Goal: Transaction & Acquisition: Register for event/course

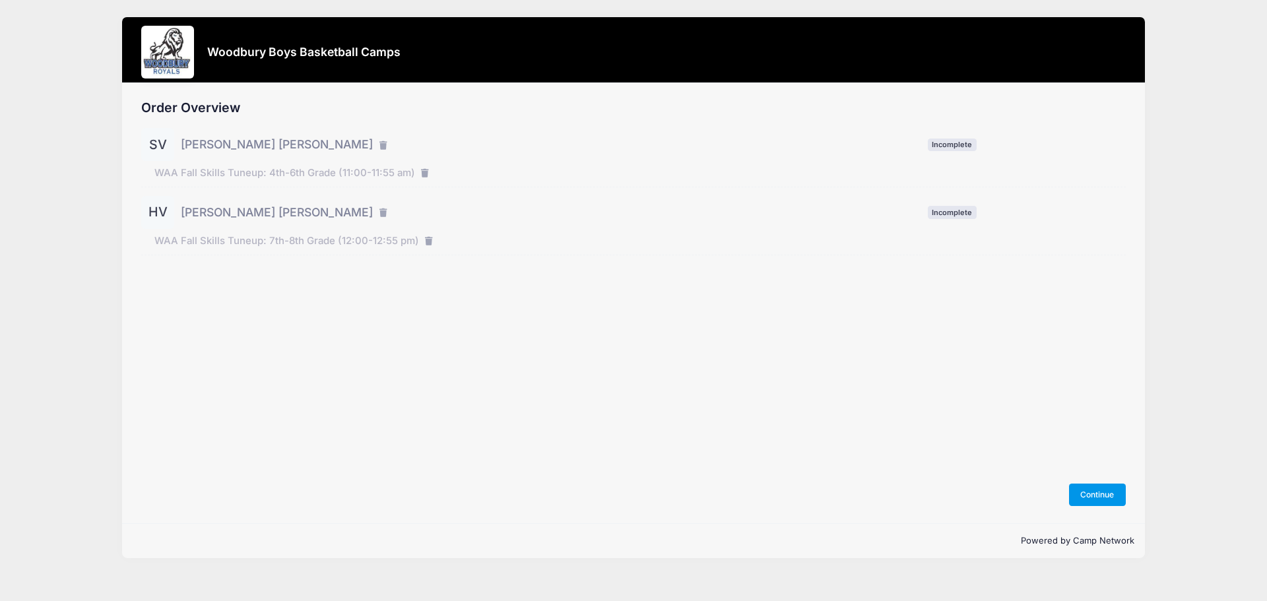
click at [1092, 495] on button "Continue" at bounding box center [1097, 495] width 57 height 22
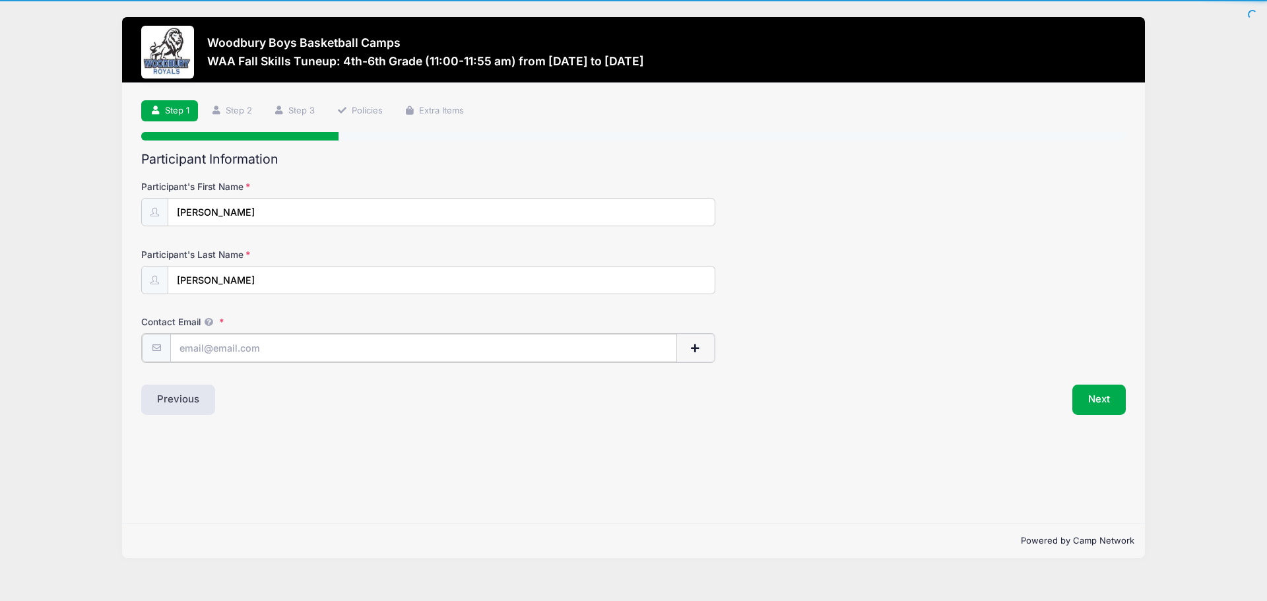
click at [330, 349] on input "Contact Email" at bounding box center [423, 348] width 507 height 28
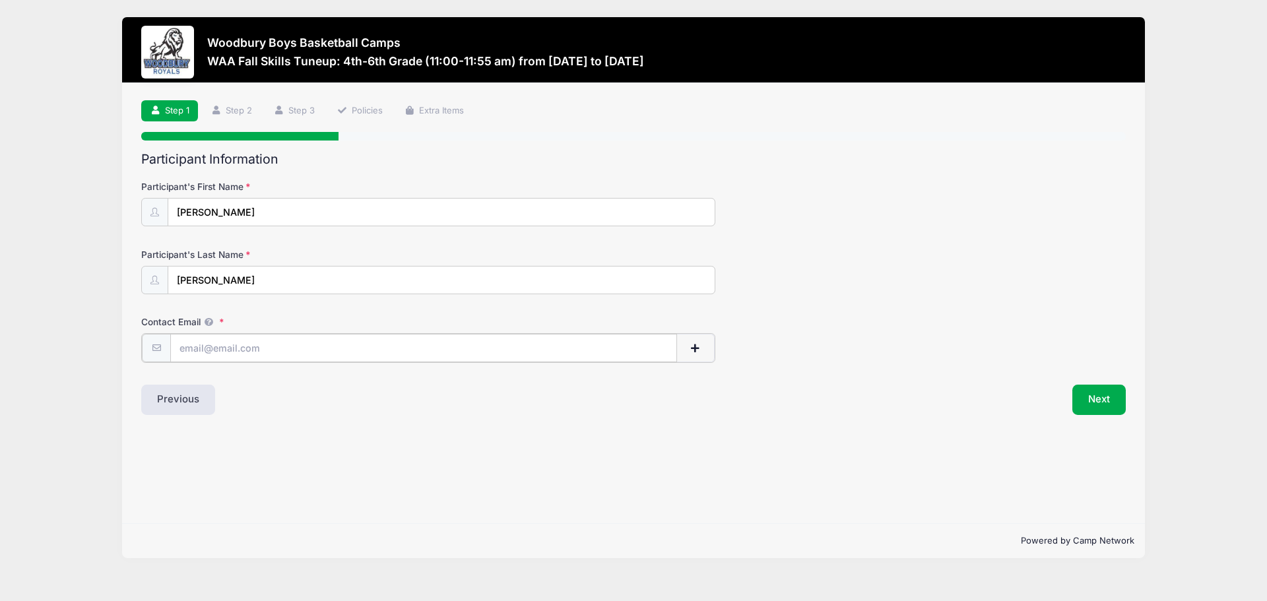
type input "johnrverheyen@hotmail.com"
click at [873, 362] on div "Participant Information Participant's First Name Sawyer Participant's Last Name…" at bounding box center [633, 283] width 985 height 262
click at [1103, 405] on button "Next" at bounding box center [1099, 398] width 53 height 30
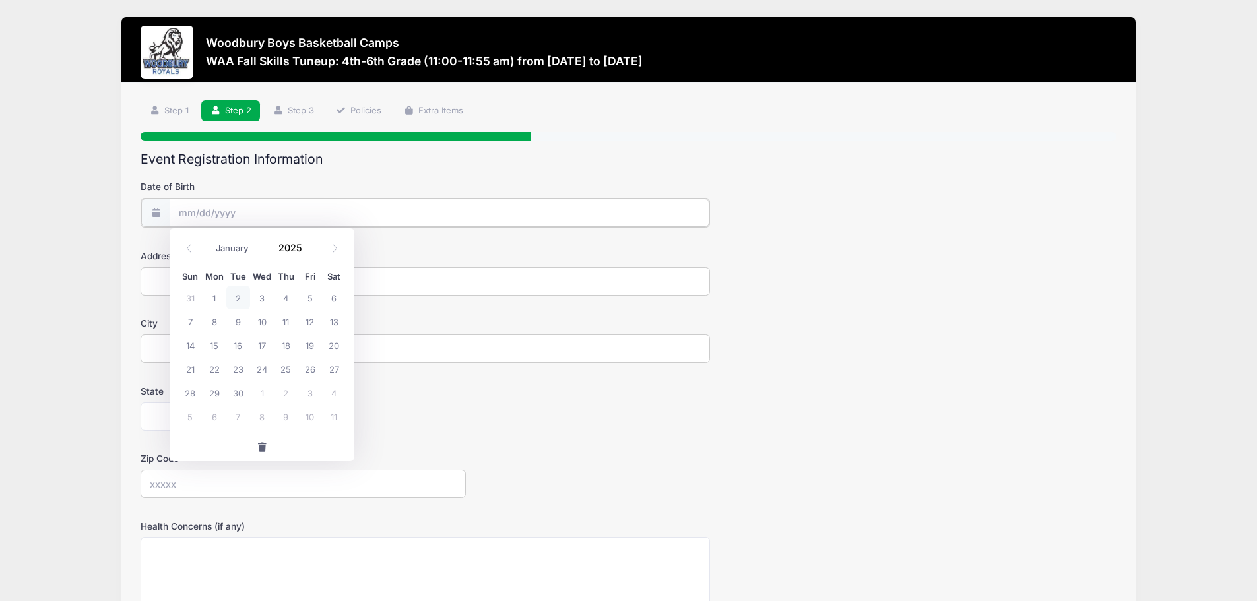
click at [308, 211] on input "Date of Birth" at bounding box center [440, 213] width 540 height 28
click at [258, 246] on select "January February March April May June July August September October November De…" at bounding box center [238, 248] width 59 height 17
select select "11"
click at [209, 240] on select "January February March April May June July August September October November De…" at bounding box center [238, 248] width 59 height 17
click at [294, 248] on input "2025" at bounding box center [293, 248] width 43 height 20
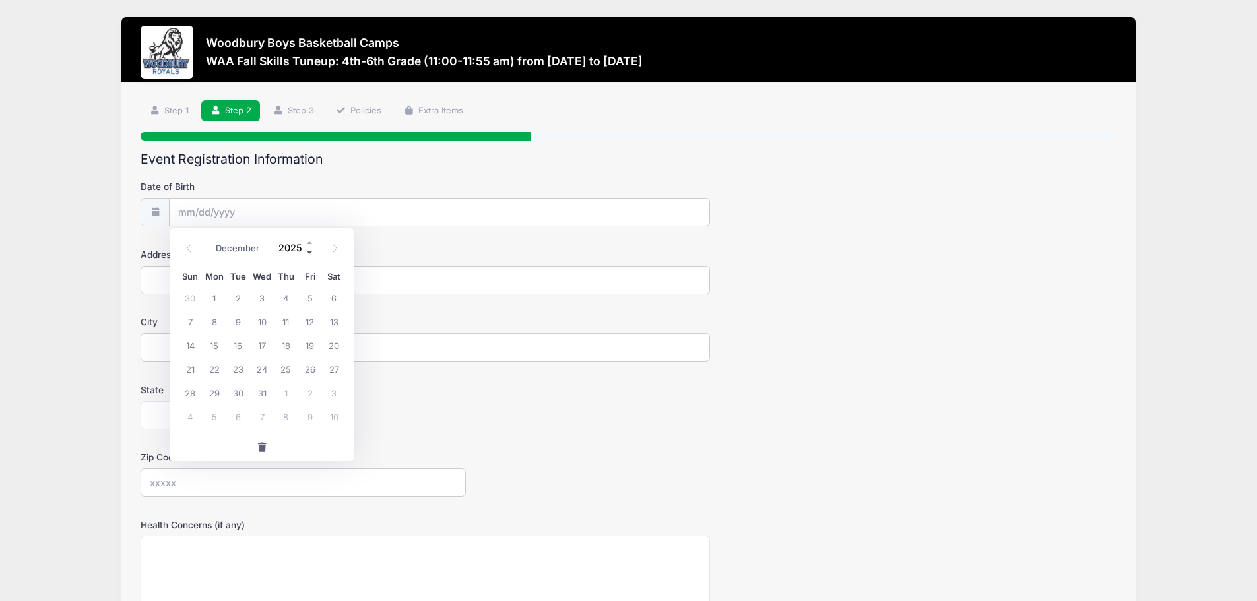
click at [309, 252] on span at bounding box center [310, 253] width 9 height 10
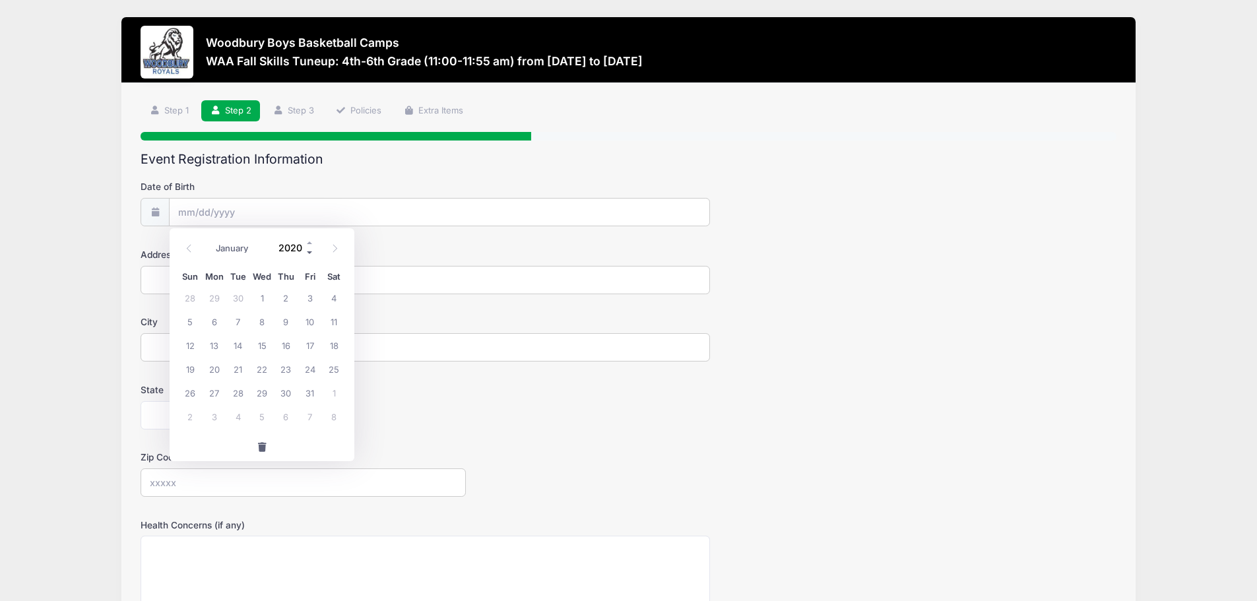
click at [309, 252] on span at bounding box center [310, 253] width 9 height 10
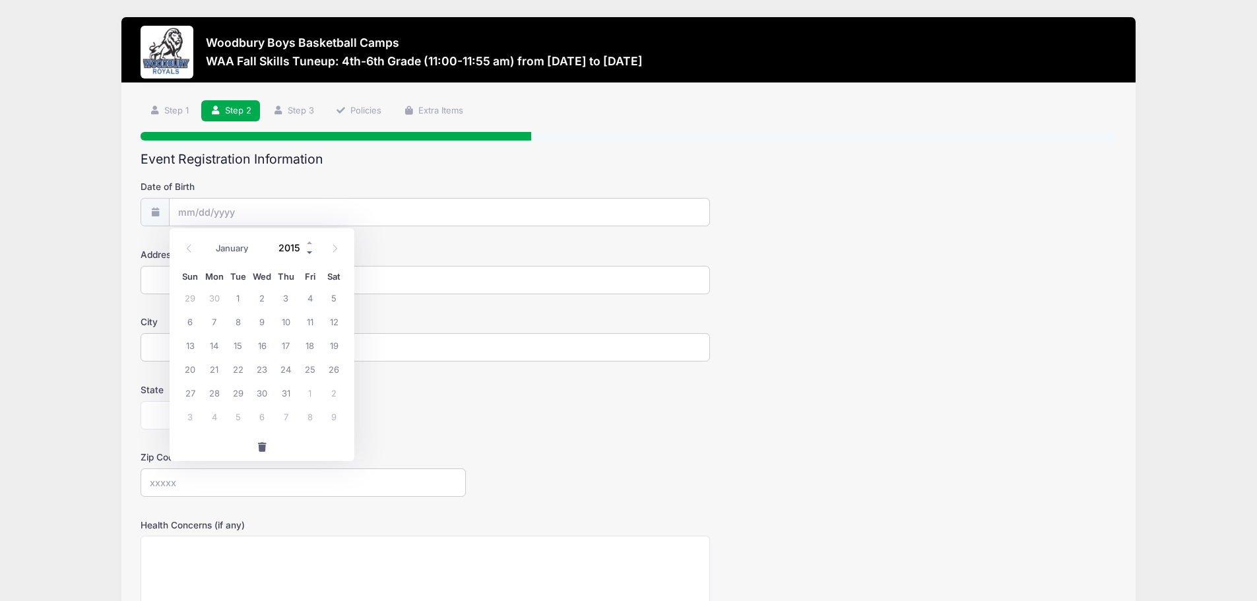
click at [309, 252] on span at bounding box center [310, 253] width 9 height 10
type input "2013"
click at [331, 321] on span "14" at bounding box center [334, 322] width 24 height 24
type input "12/14/2013"
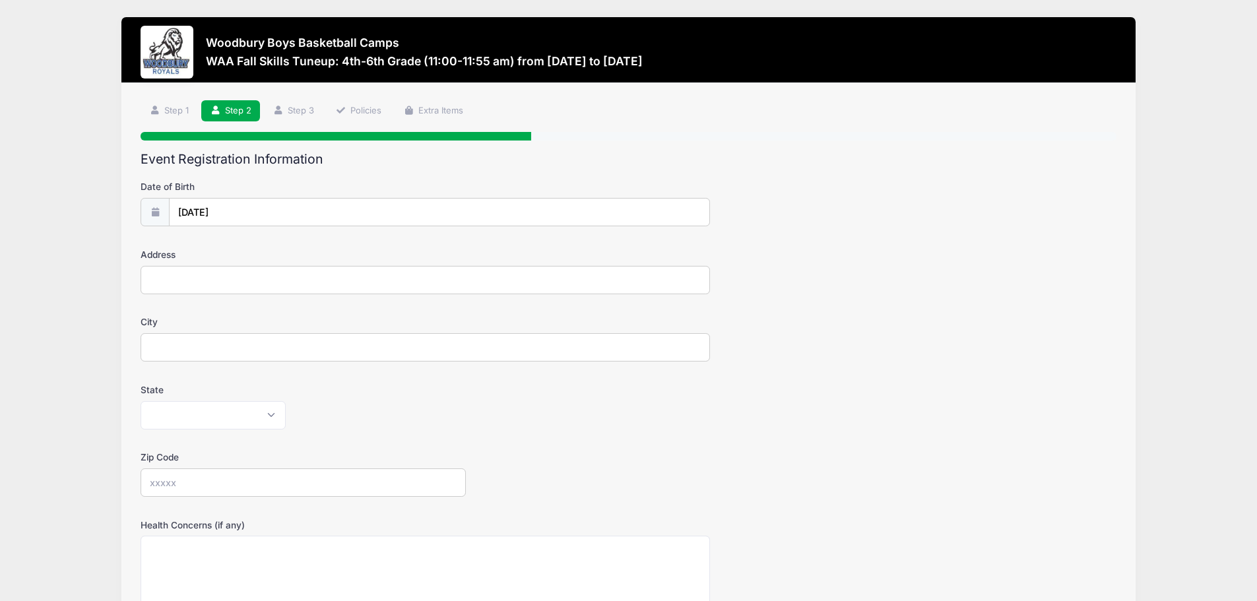
click at [228, 282] on input "Address" at bounding box center [426, 280] width 570 height 28
type input "9478 Knighton Road"
type input "Woodbury"
select select "MN"
type input "55125"
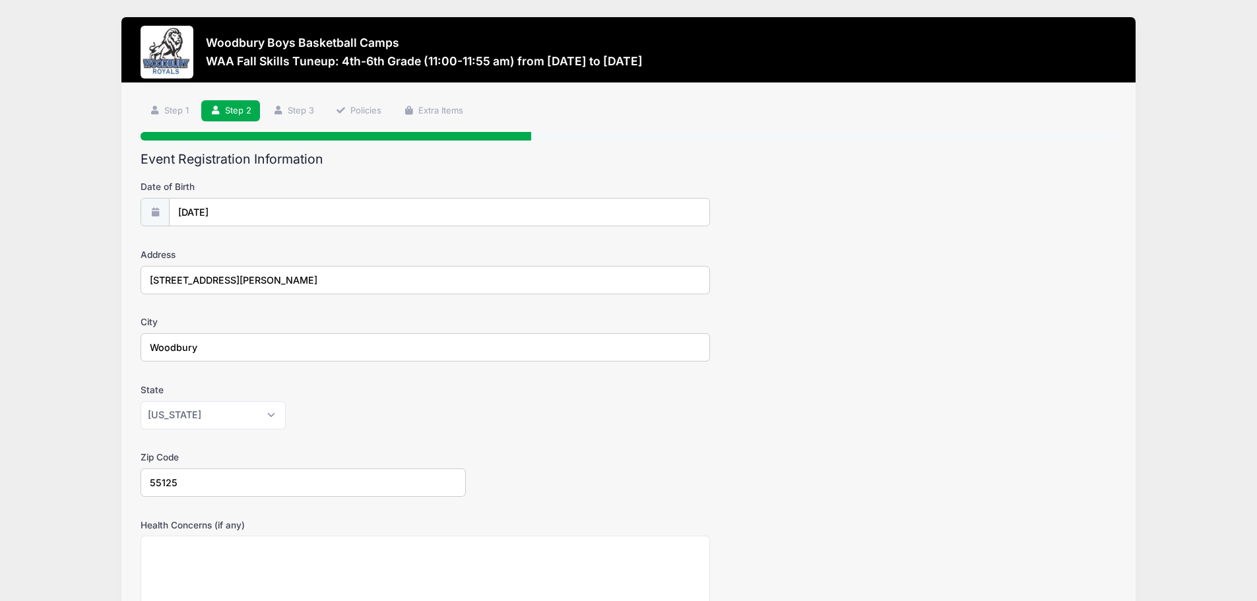
click at [324, 385] on label "State" at bounding box center [303, 389] width 325 height 13
click at [286, 401] on select "Alabama Alaska American Samoa Arizona Arkansas Armed Forces Africa Armed Forces…" at bounding box center [213, 415] width 145 height 28
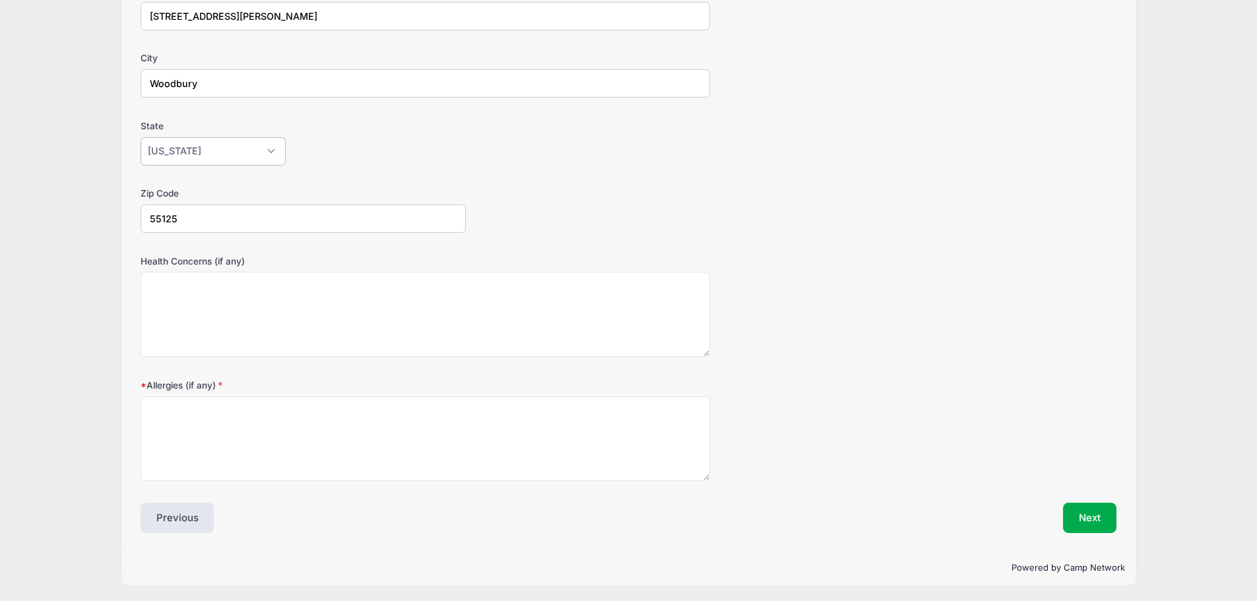
scroll to position [265, 0]
click at [292, 423] on textarea "Allergies (if any)" at bounding box center [426, 437] width 570 height 85
type textarea "None"
click at [1084, 517] on button "Next" at bounding box center [1089, 517] width 53 height 30
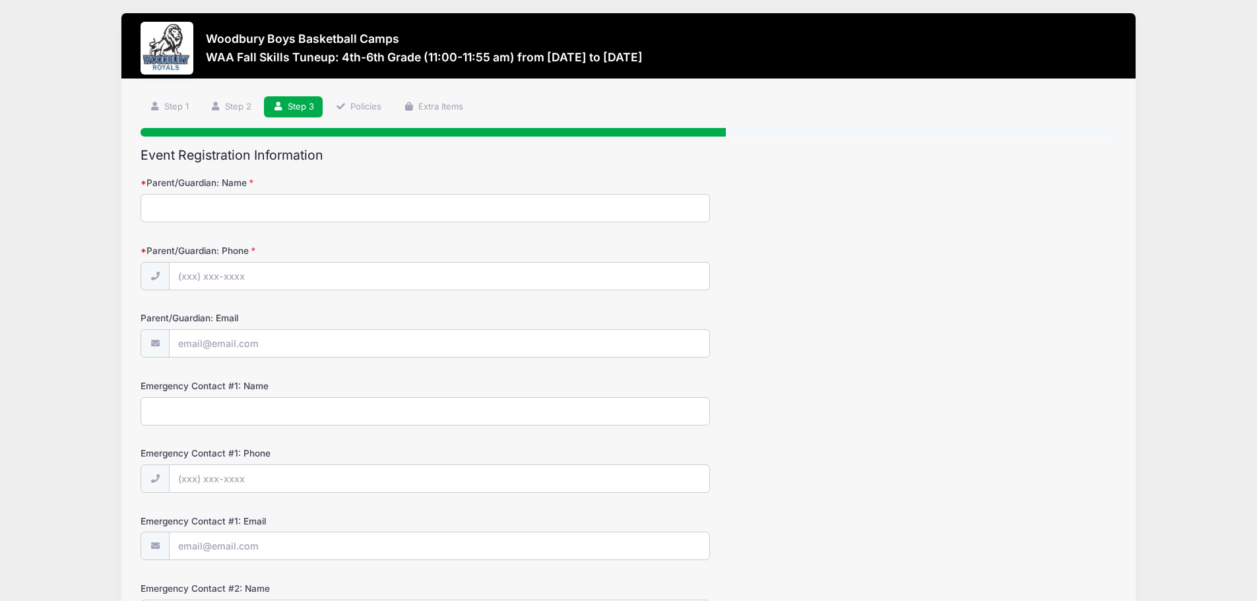
scroll to position [0, 0]
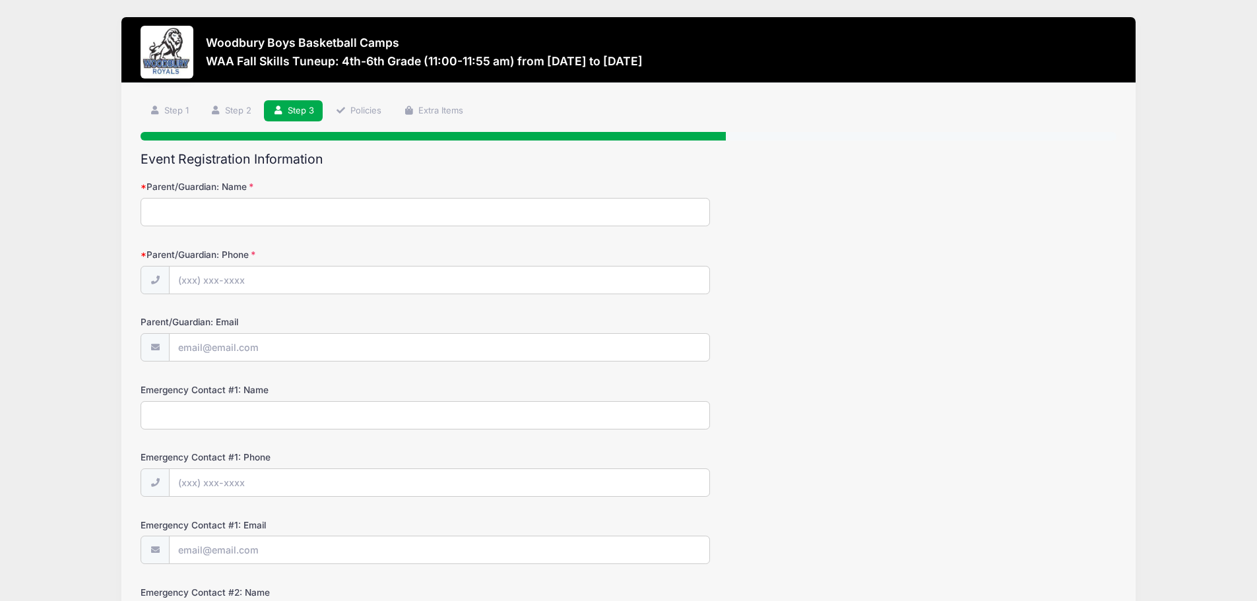
click at [252, 214] on input "Parent/Guardian: Name" at bounding box center [426, 212] width 570 height 28
type input "John Verheyen"
type input "(651) 343-0182"
click at [214, 356] on input "Parent/Guardian: Email" at bounding box center [440, 348] width 540 height 28
type input "[EMAIL_ADDRESS][DOMAIN_NAME]"
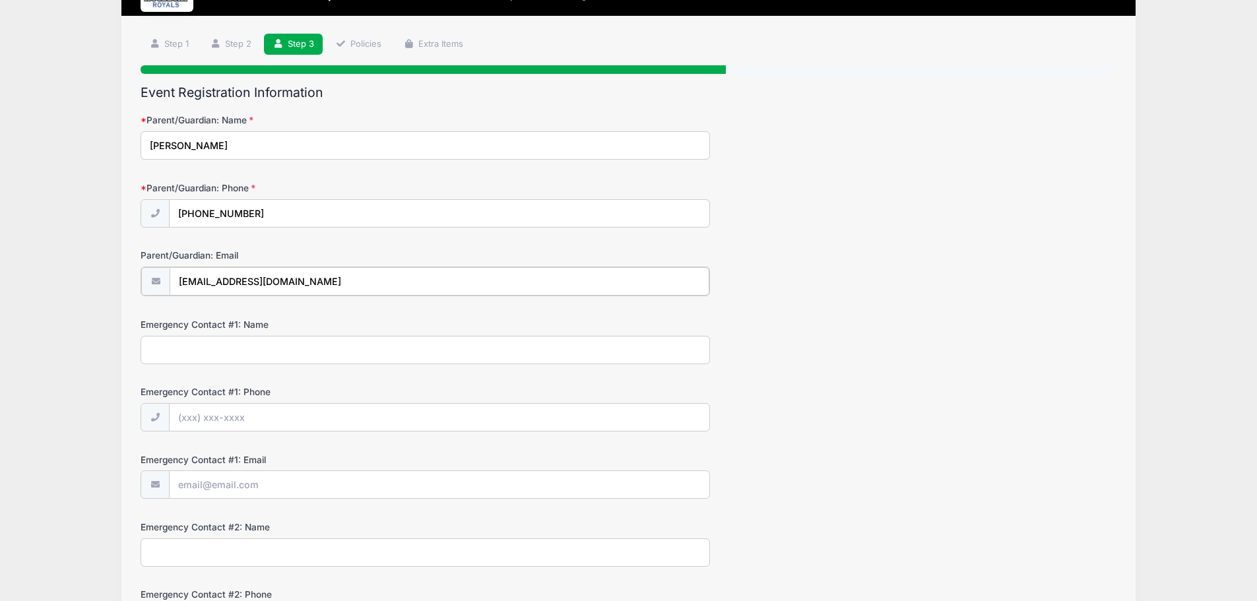
scroll to position [66, 0]
click at [215, 350] on input "Emergency Contact #1: Name" at bounding box center [426, 349] width 570 height 28
type input "John Verheyen"
click at [222, 418] on input "Emergency Contact #1: Phone" at bounding box center [440, 417] width 540 height 28
type input "(651) 343-0182"
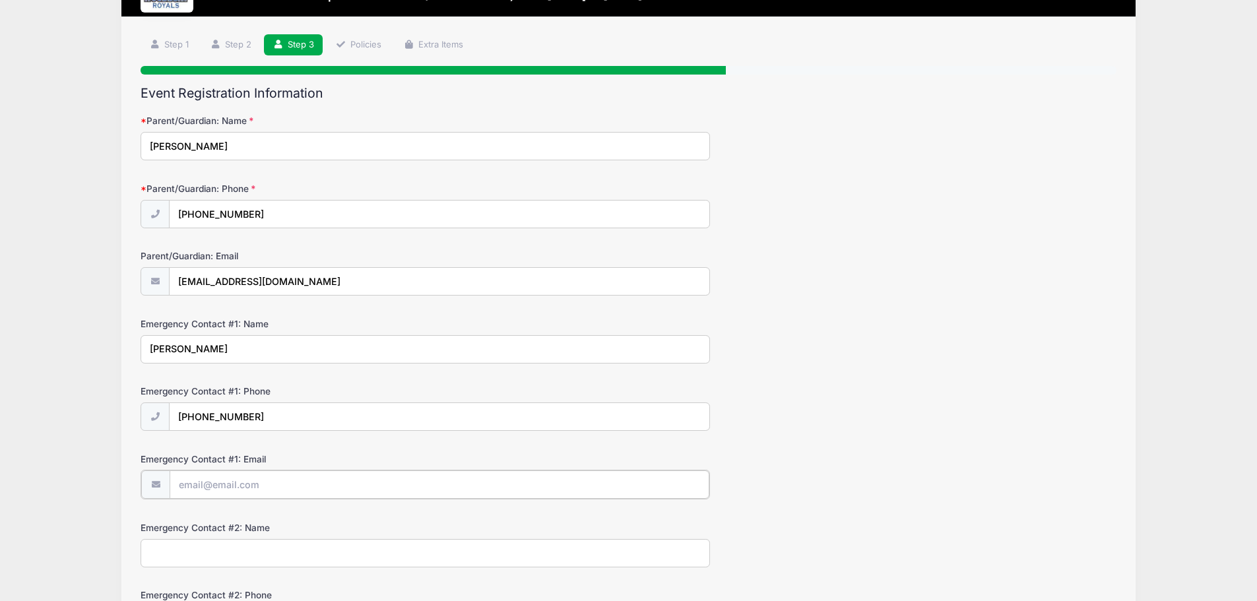
click at [236, 488] on input "Emergency Contact #1: Email" at bounding box center [440, 485] width 540 height 28
type input "[EMAIL_ADDRESS][DOMAIN_NAME]"
click at [239, 556] on input "Emergency Contact #2: Name" at bounding box center [426, 552] width 570 height 28
type input "Shauna Verheyen"
click at [860, 416] on div "Emergency Contact #1: Phone (651) 343-0182" at bounding box center [629, 408] width 976 height 46
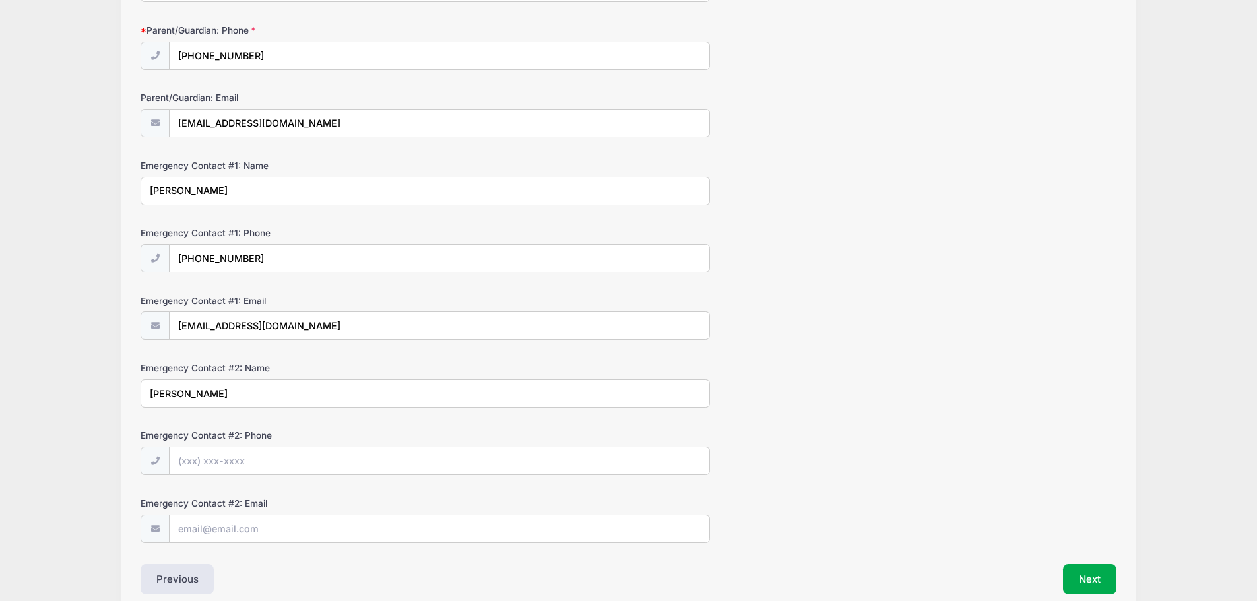
scroll to position [264, 0]
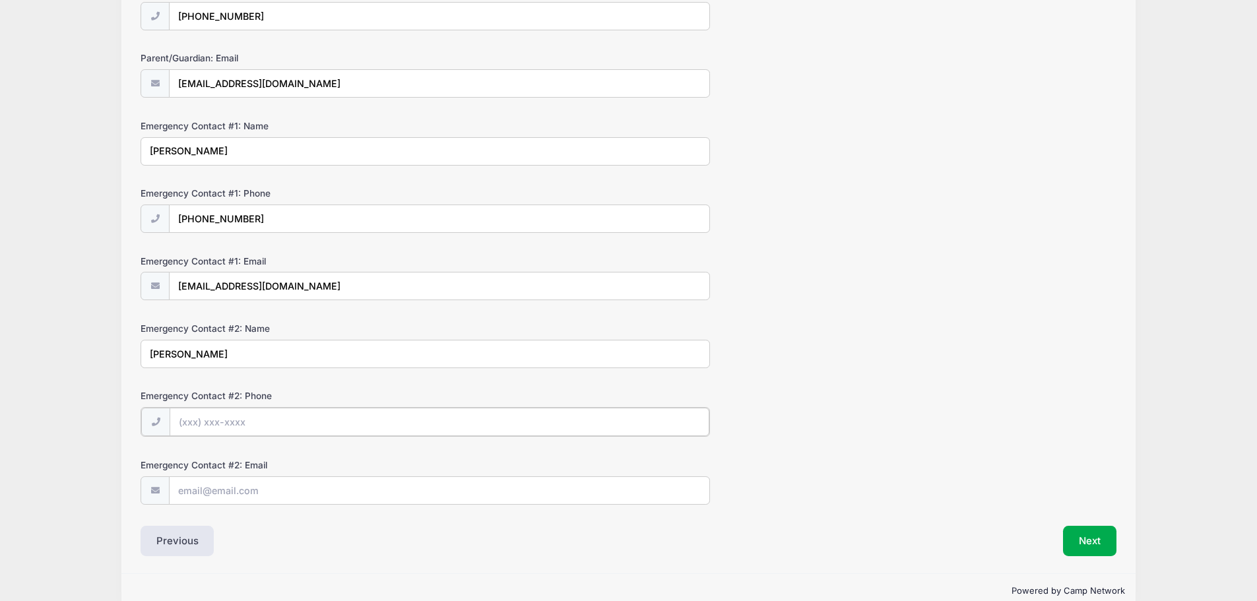
click at [330, 426] on input "Emergency Contact #2: Phone" at bounding box center [440, 422] width 540 height 28
type input "(612) 501-2029"
click at [299, 496] on input "Emergency Contact #2: Email" at bounding box center [440, 490] width 540 height 28
type input "smverheyen@gmail.com"
click at [881, 384] on form "Parent/Guardian: Name John Verheyen Parent/Guardian: Phone (651) 343-0182 Paren…" at bounding box center [629, 209] width 976 height 587
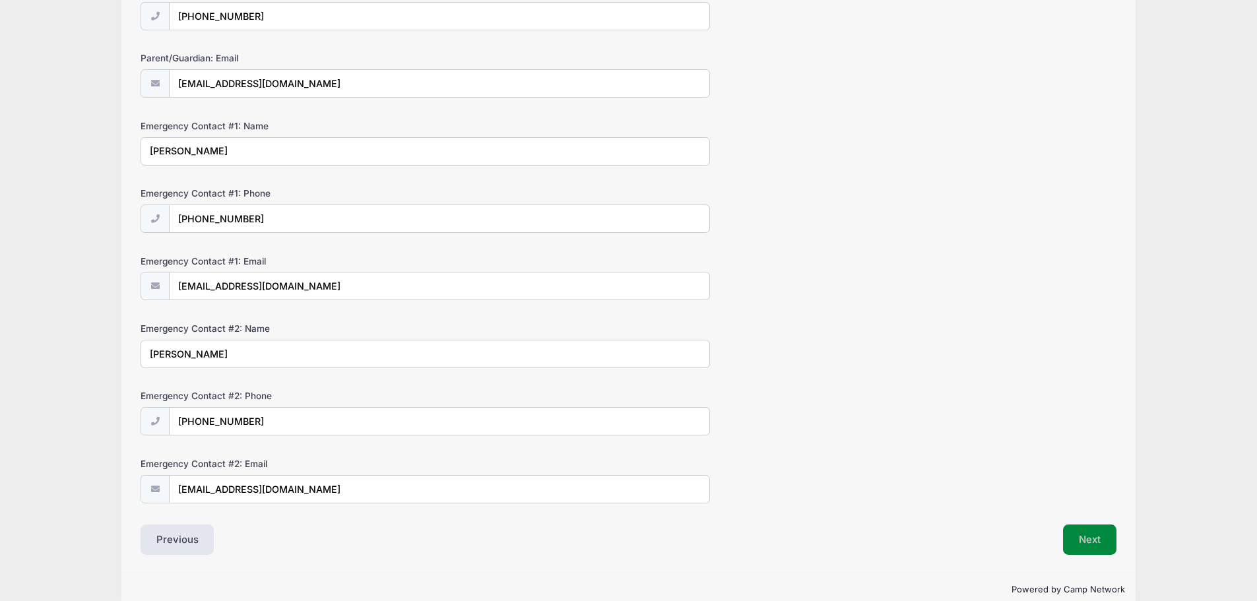
click at [1082, 535] on button "Next" at bounding box center [1089, 540] width 53 height 30
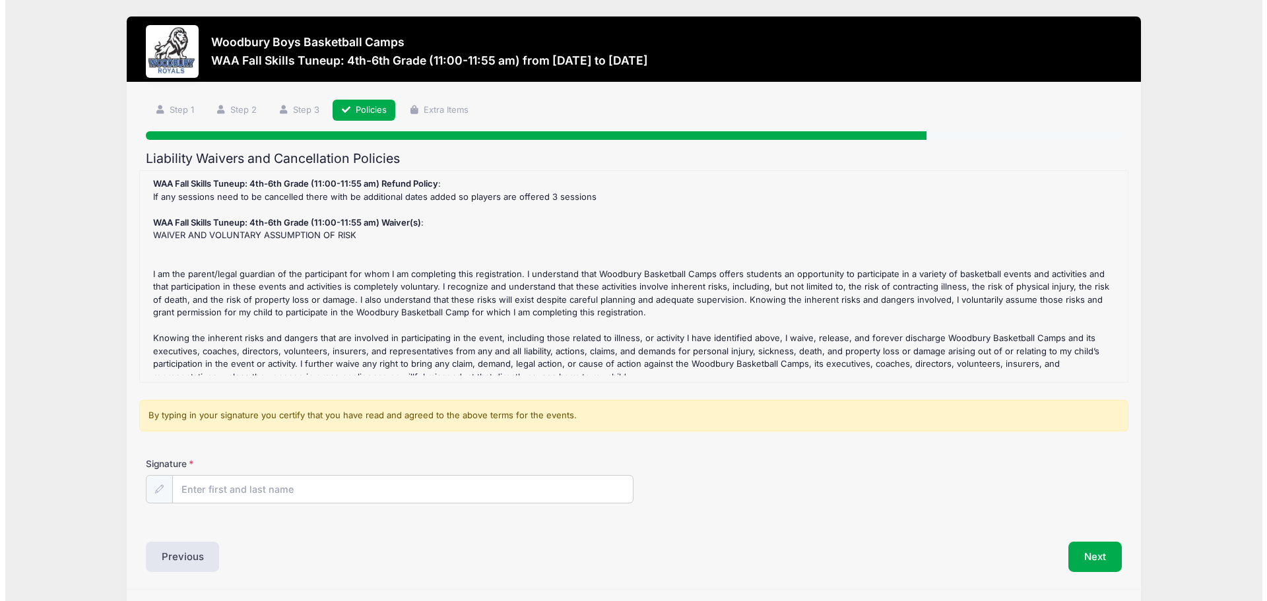
scroll to position [0, 0]
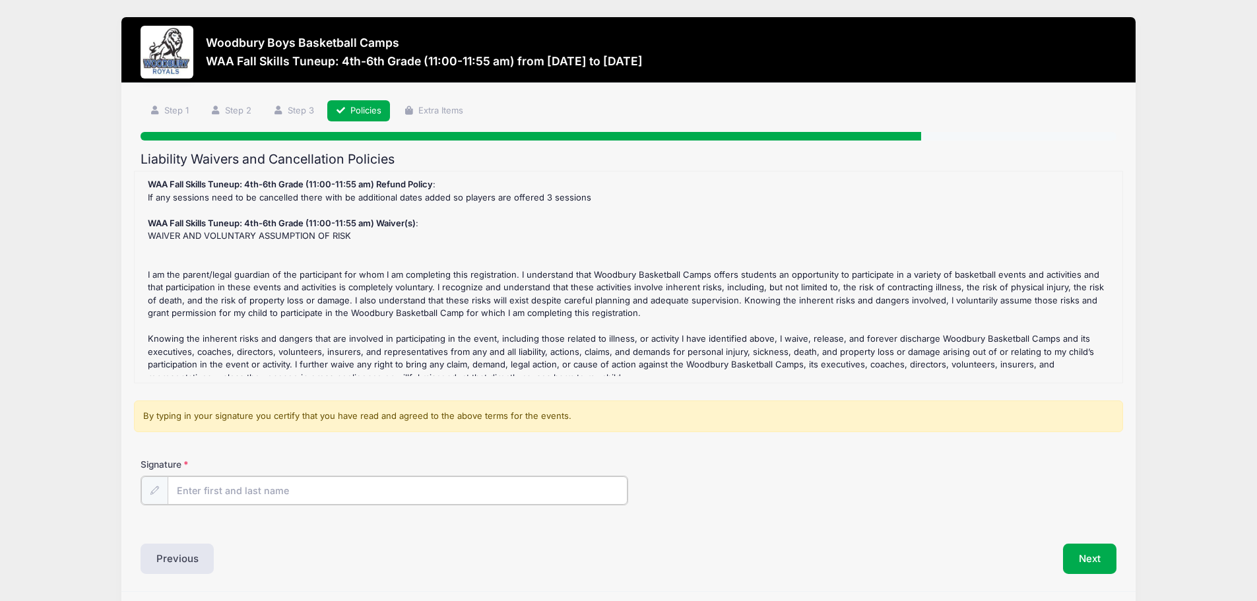
click at [267, 493] on input "Signature" at bounding box center [398, 491] width 461 height 28
type input "John Verheyen"
click at [726, 558] on div "Next" at bounding box center [875, 558] width 494 height 30
click at [1087, 562] on button "Next" at bounding box center [1089, 558] width 53 height 30
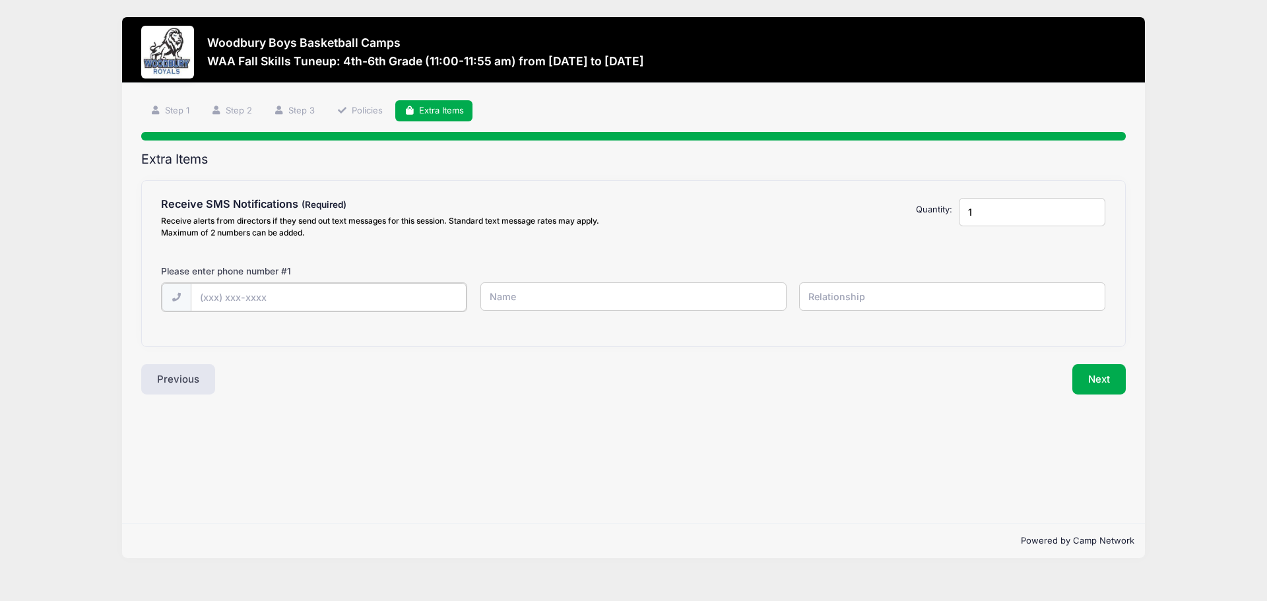
click at [295, 295] on input "text" at bounding box center [329, 297] width 277 height 28
type input "(651) 343-0182"
click at [667, 300] on input "text" at bounding box center [634, 296] width 306 height 28
type input "John"
type input "V"
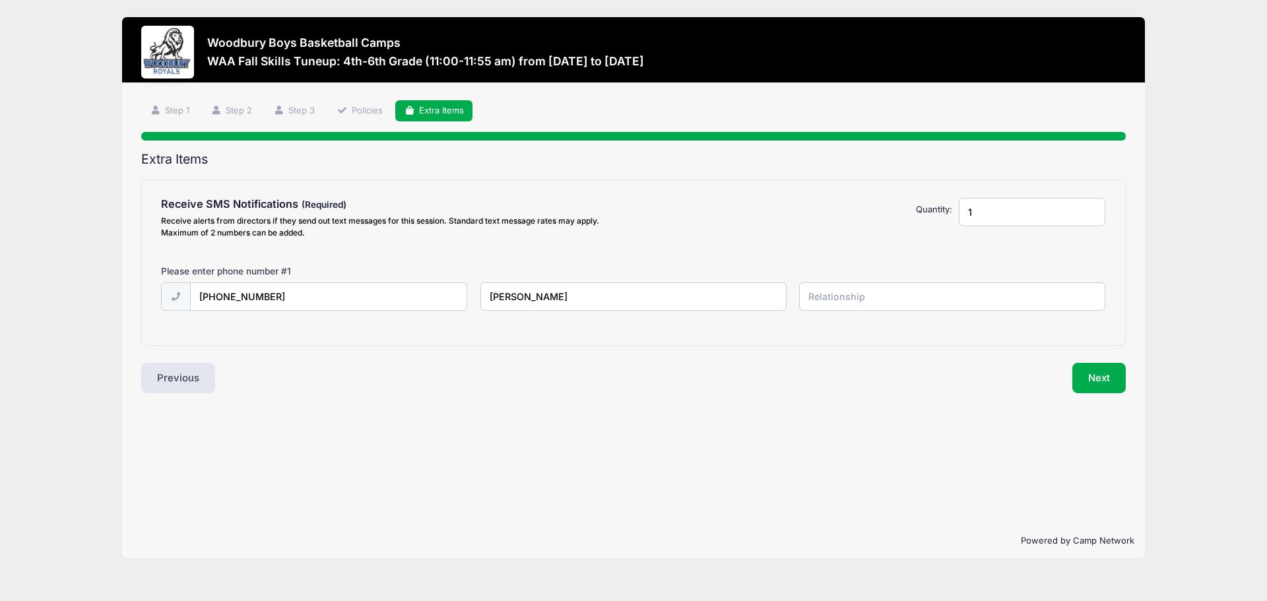
click at [667, 300] on input "John" at bounding box center [634, 296] width 306 height 28
type input "J"
click at [574, 301] on input "text" at bounding box center [634, 296] width 306 height 28
type input "John Verheyen"
type input "Father"
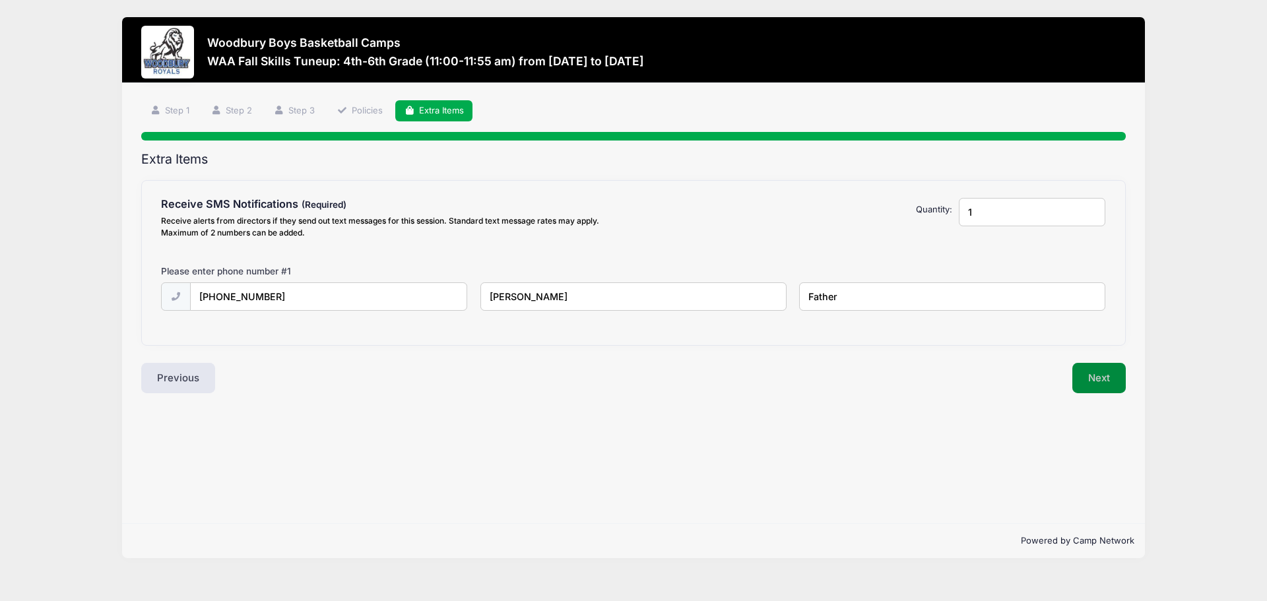
click at [1101, 380] on button "Next" at bounding box center [1099, 378] width 53 height 30
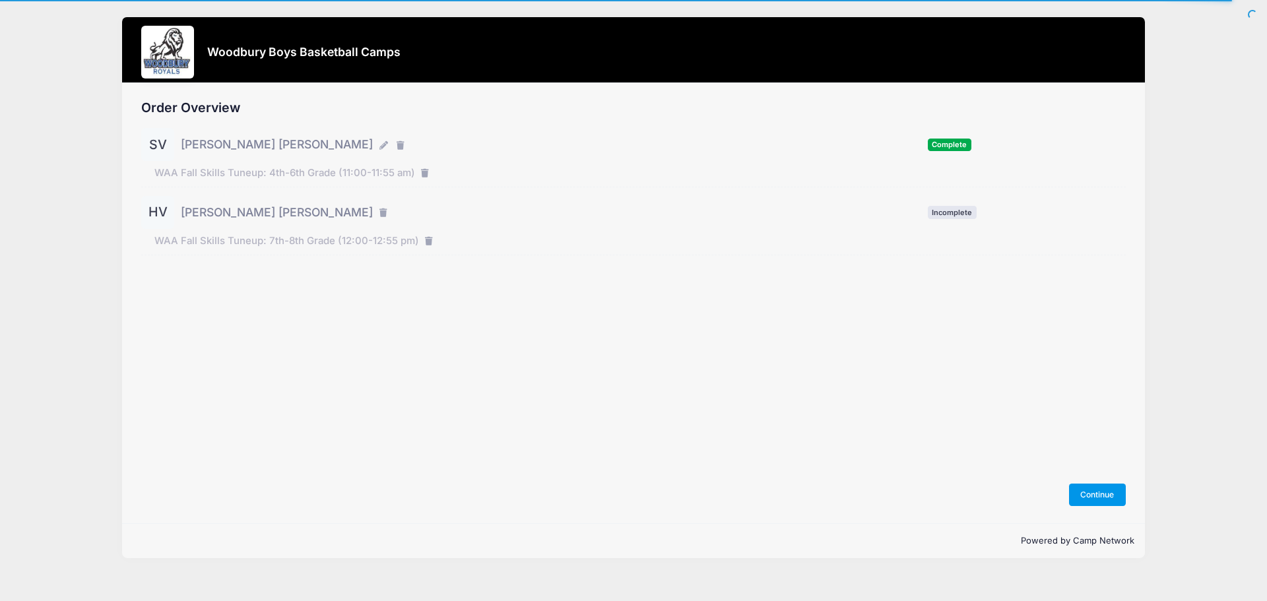
click at [1094, 490] on button "Continue" at bounding box center [1097, 495] width 57 height 22
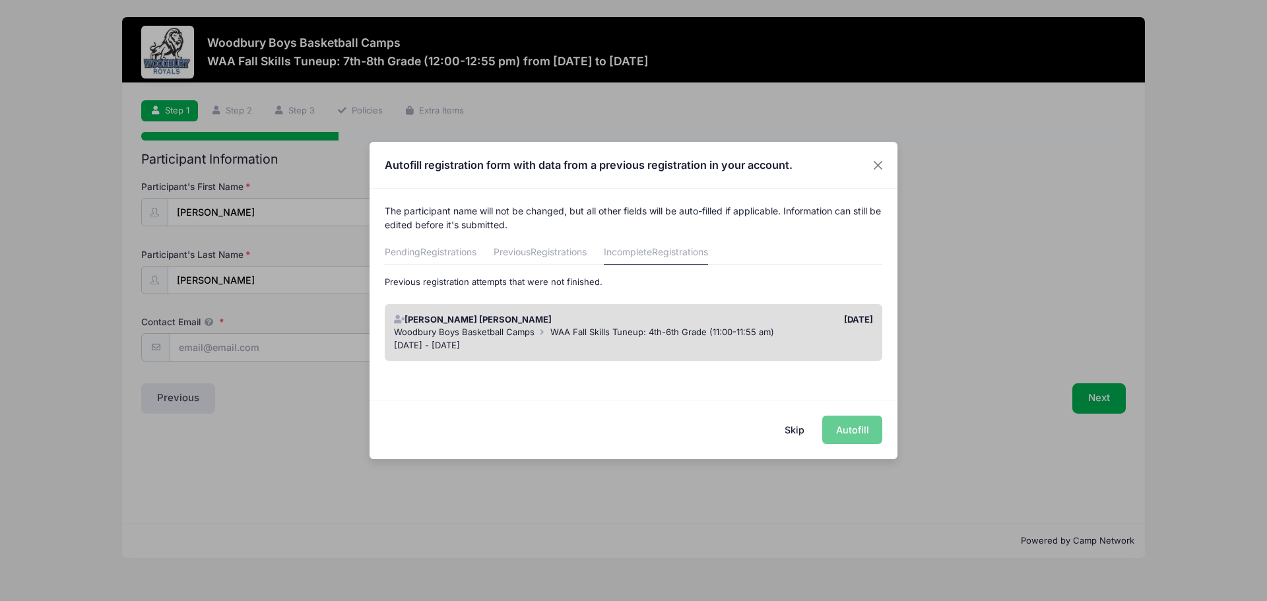
click at [847, 433] on div "Skip Autofill" at bounding box center [634, 429] width 528 height 59
click at [580, 327] on span "WAA Fall Skills Tuneup: 4th-6th Grade (11:00-11:55 am)" at bounding box center [662, 332] width 224 height 11
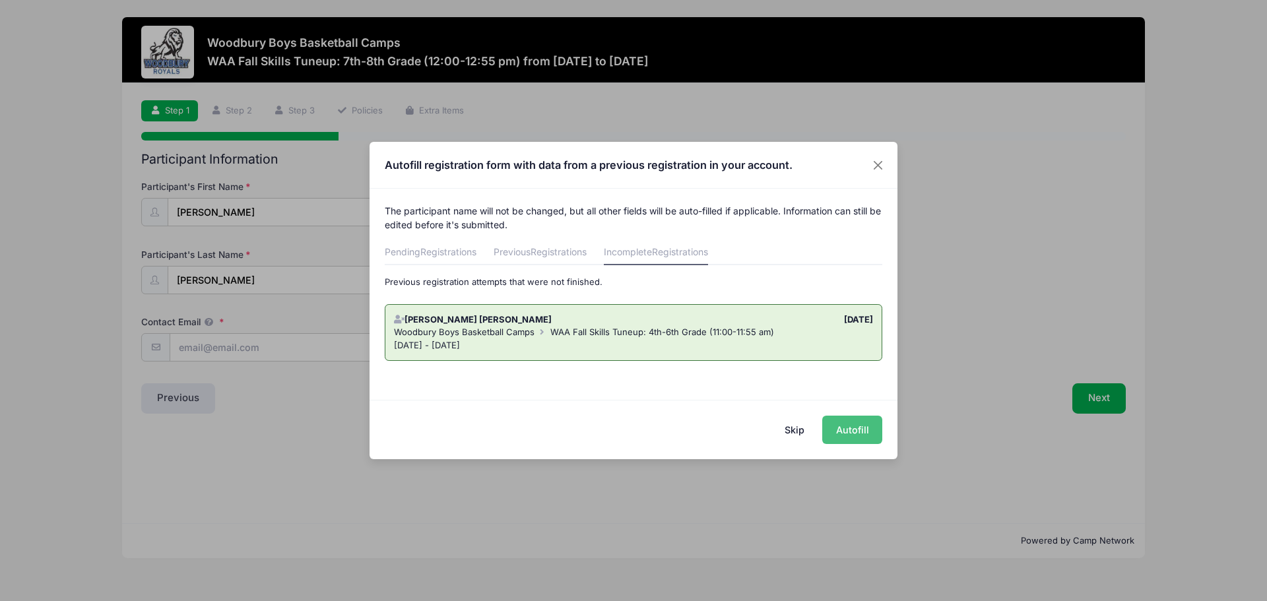
click at [849, 429] on button "Autofill" at bounding box center [852, 430] width 60 height 28
type input "johnrverheyen@hotmail.com"
type input "12/14/2013"
type input "9478 Knighton Road"
type input "Woodbury"
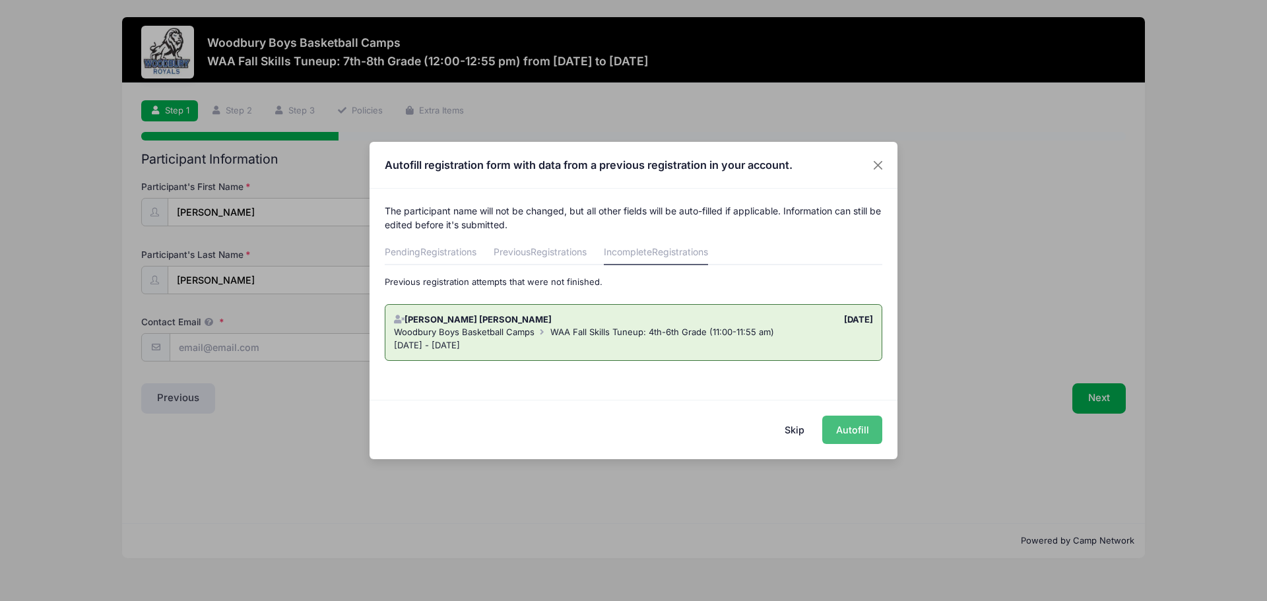
select select "MN"
type input "55125"
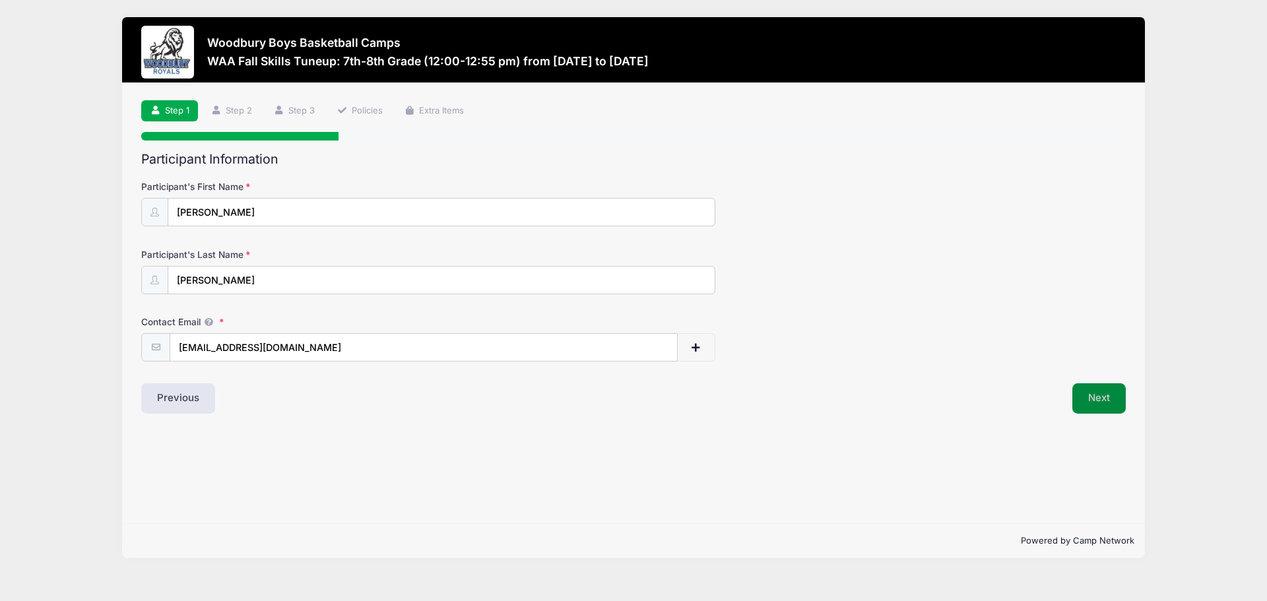
click at [1092, 401] on button "Next" at bounding box center [1099, 398] width 53 height 30
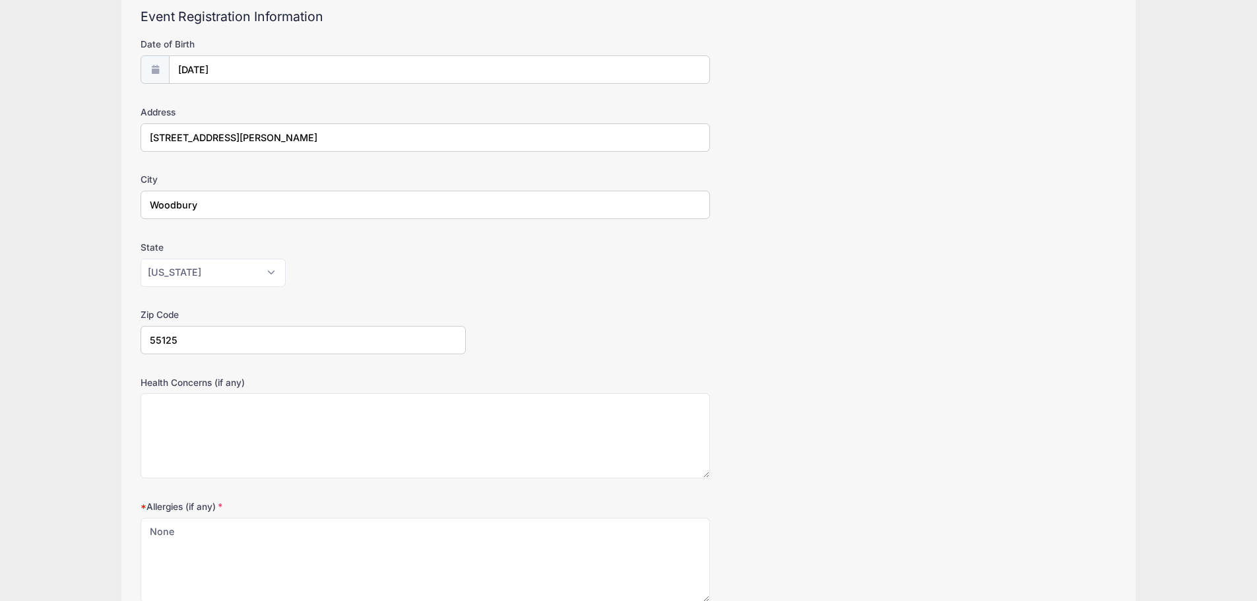
scroll to position [265, 0]
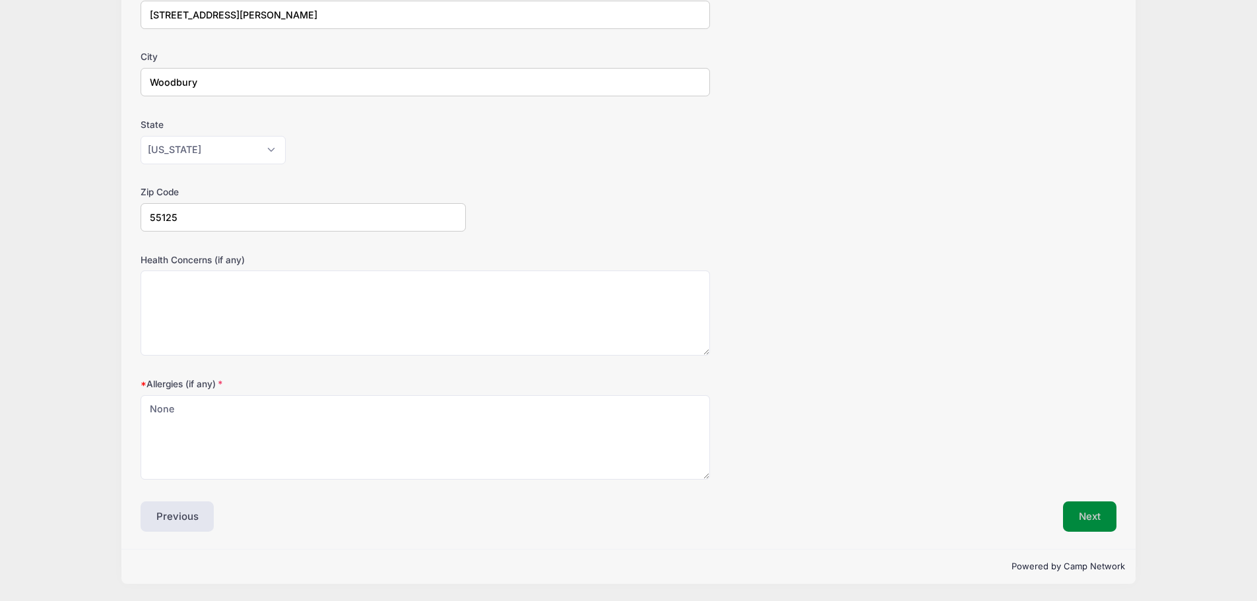
click at [1086, 515] on button "Next" at bounding box center [1089, 517] width 53 height 30
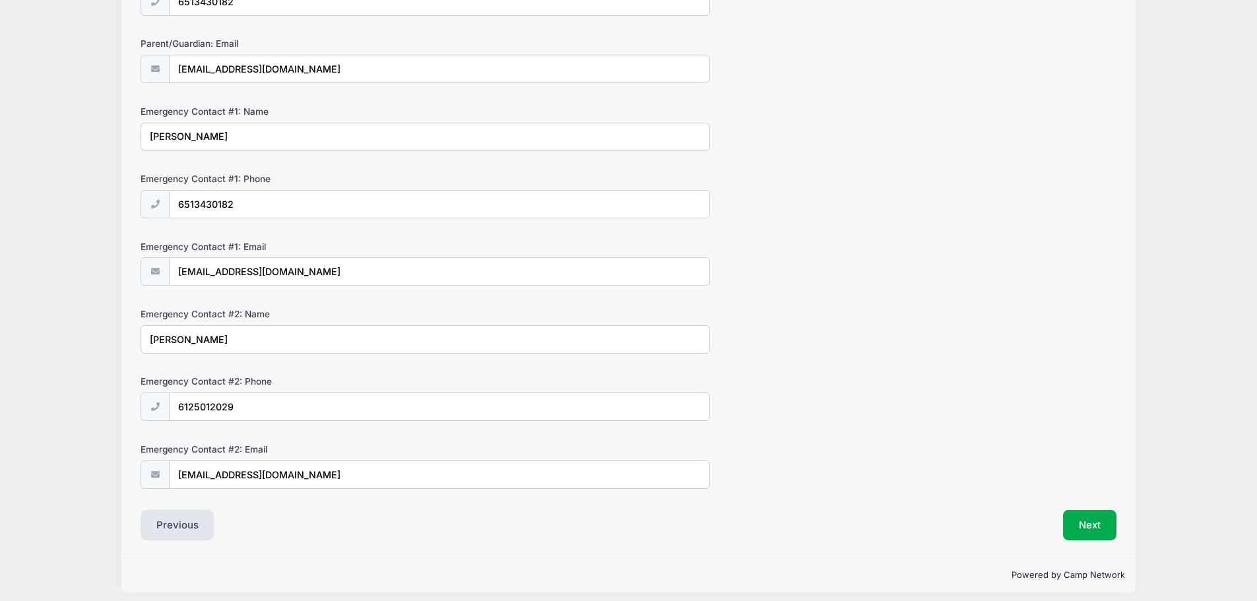
scroll to position [287, 0]
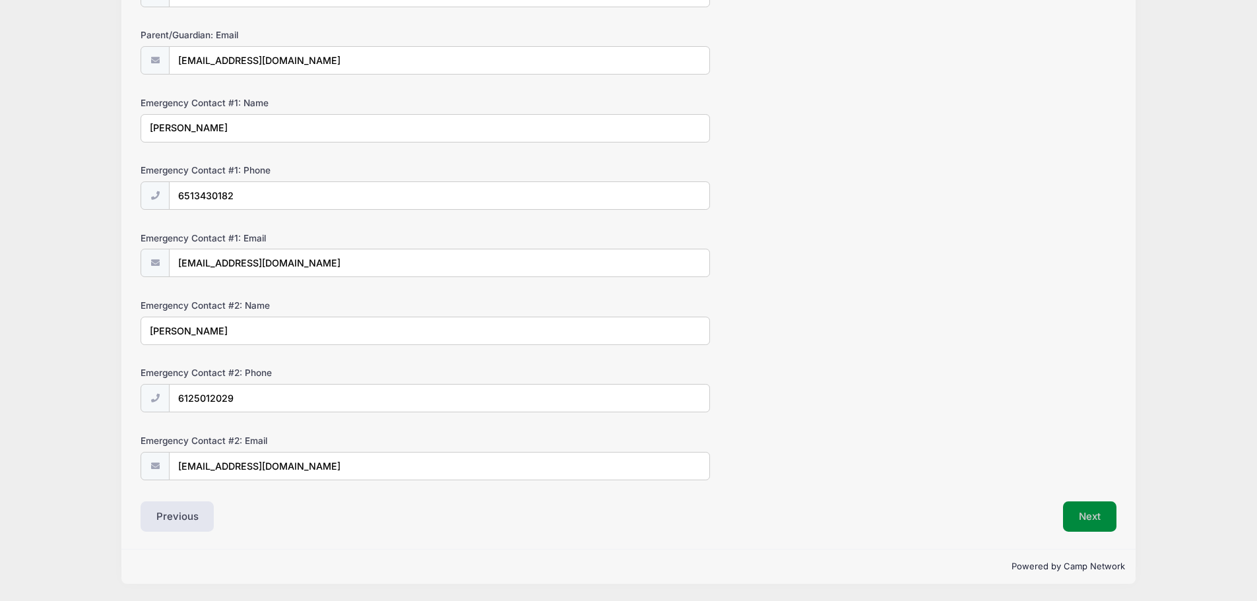
click at [1085, 518] on button "Next" at bounding box center [1089, 517] width 53 height 30
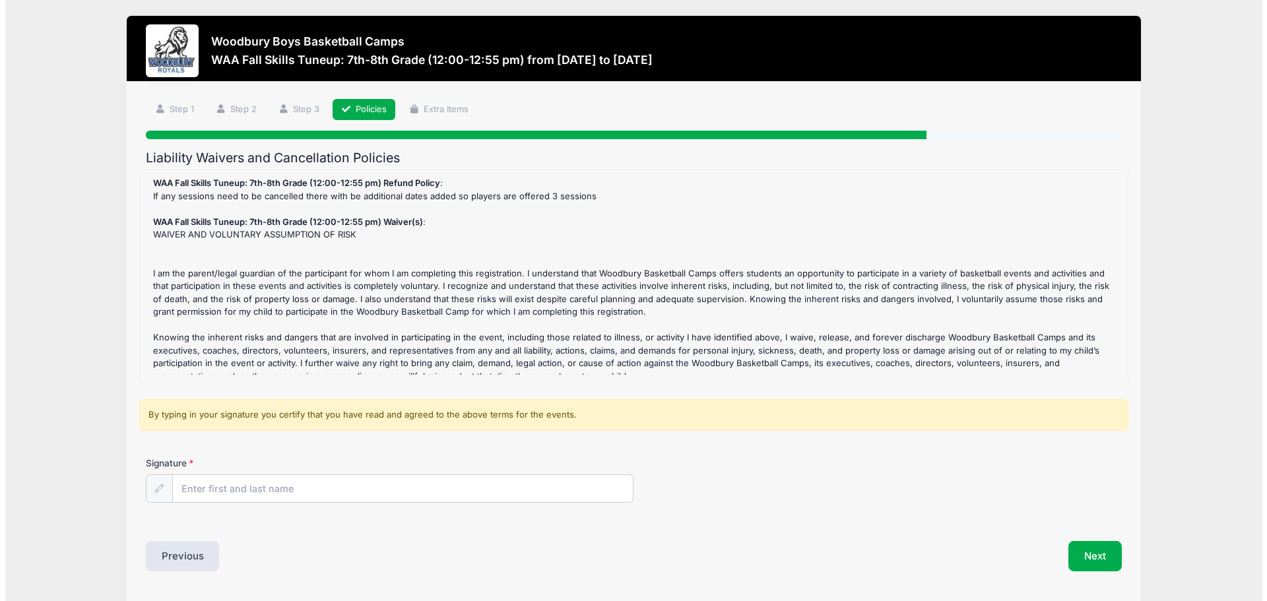
scroll to position [0, 0]
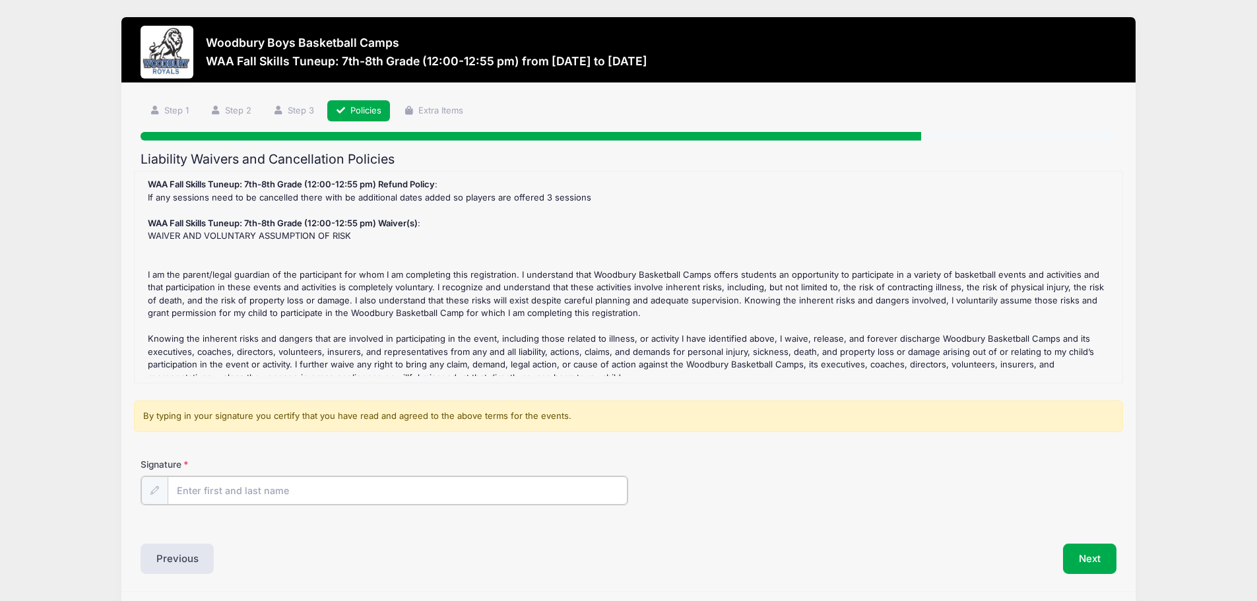
click at [394, 499] on input "Signature" at bounding box center [398, 491] width 461 height 28
type input "John Verheyen"
click at [690, 500] on div "Signature John Verheyen" at bounding box center [629, 481] width 976 height 46
click at [1084, 562] on button "Next" at bounding box center [1089, 558] width 53 height 30
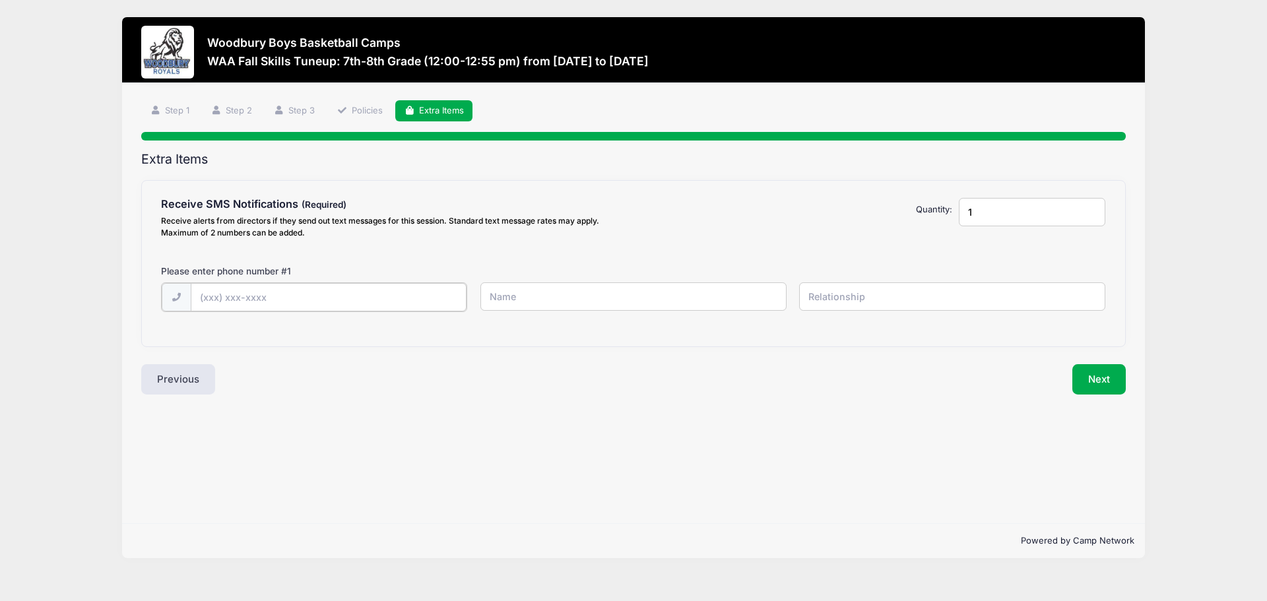
click at [228, 295] on input "text" at bounding box center [329, 297] width 277 height 28
type input "(651) 343-0182"
click at [488, 299] on input "text" at bounding box center [634, 296] width 306 height 28
click at [504, 298] on input "text" at bounding box center [634, 296] width 306 height 28
type input "John Verheyen"
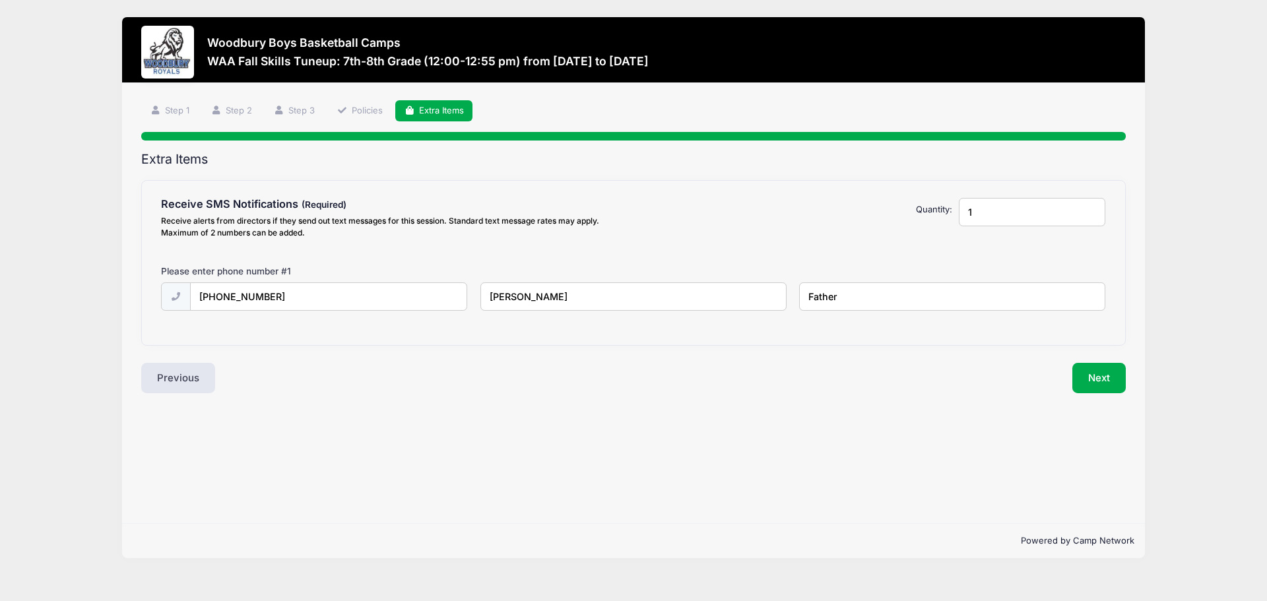
type input "Father"
click at [898, 396] on div "Step 5 /7 Step 1 Step 2 Step 3 Policies Extra Items Participant Information Par…" at bounding box center [633, 303] width 1023 height 440
click at [1092, 376] on button "Next" at bounding box center [1099, 378] width 53 height 30
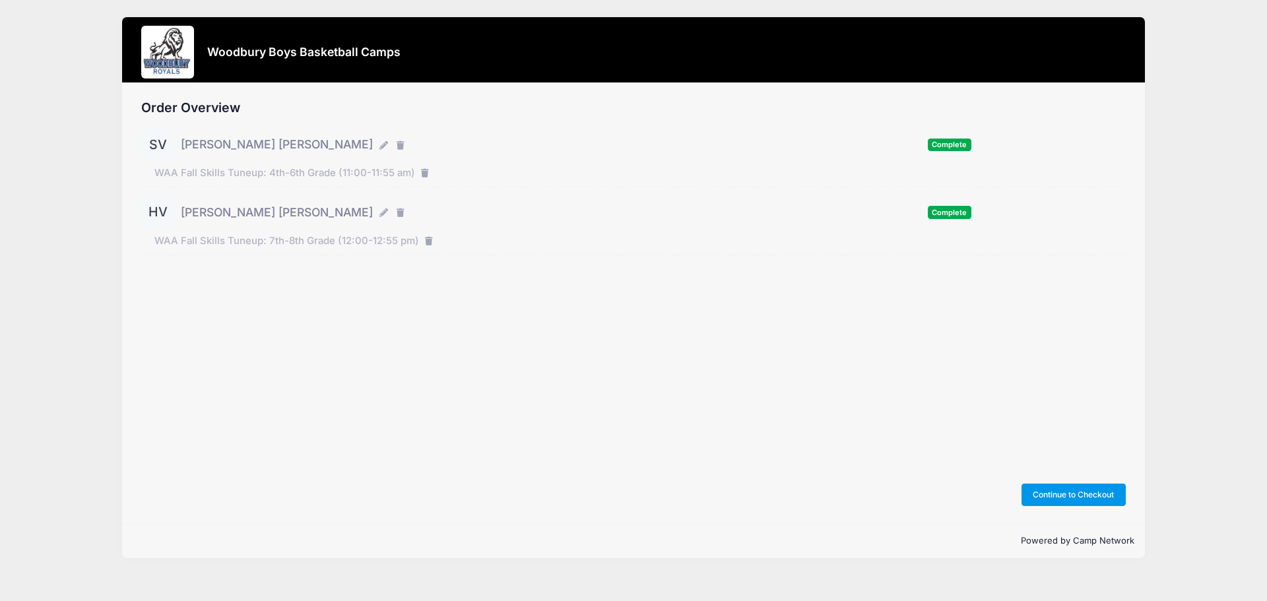
click at [1069, 495] on button "Continue to Checkout" at bounding box center [1074, 495] width 104 height 22
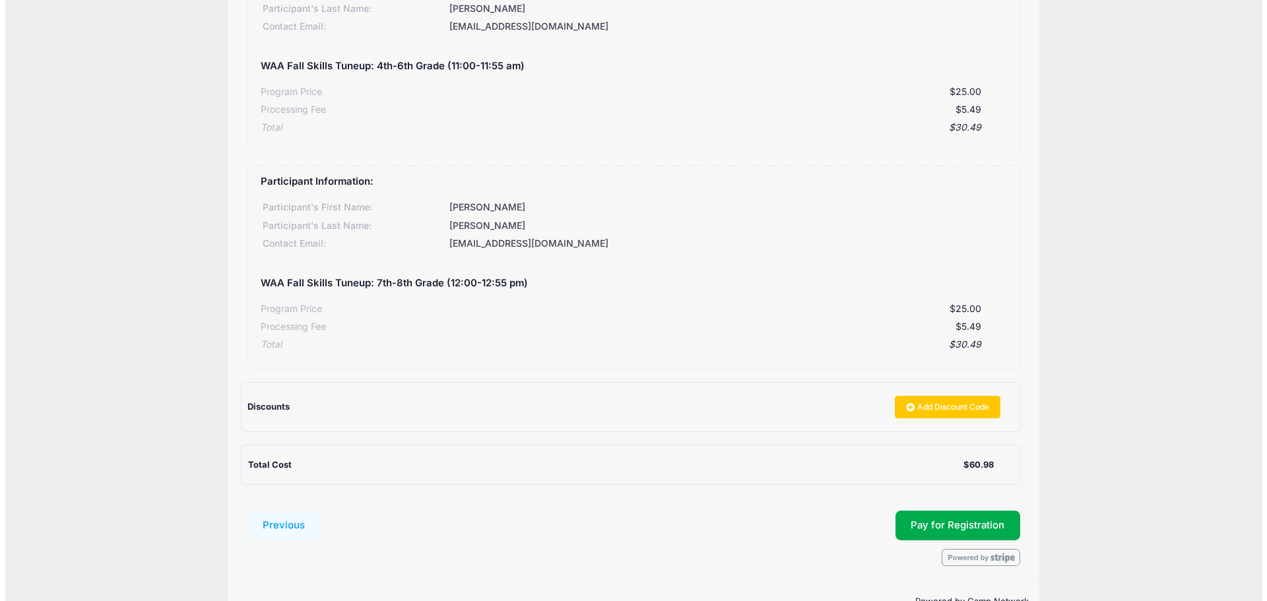
scroll to position [198, 0]
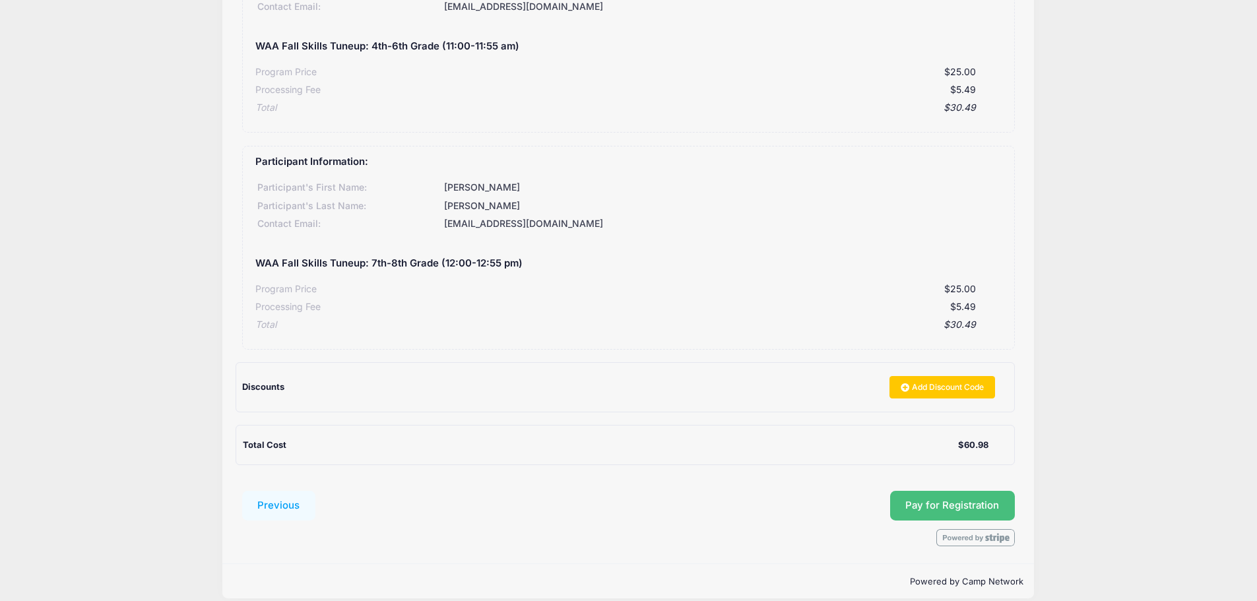
click at [934, 504] on span "Pay for Registration" at bounding box center [953, 506] width 94 height 12
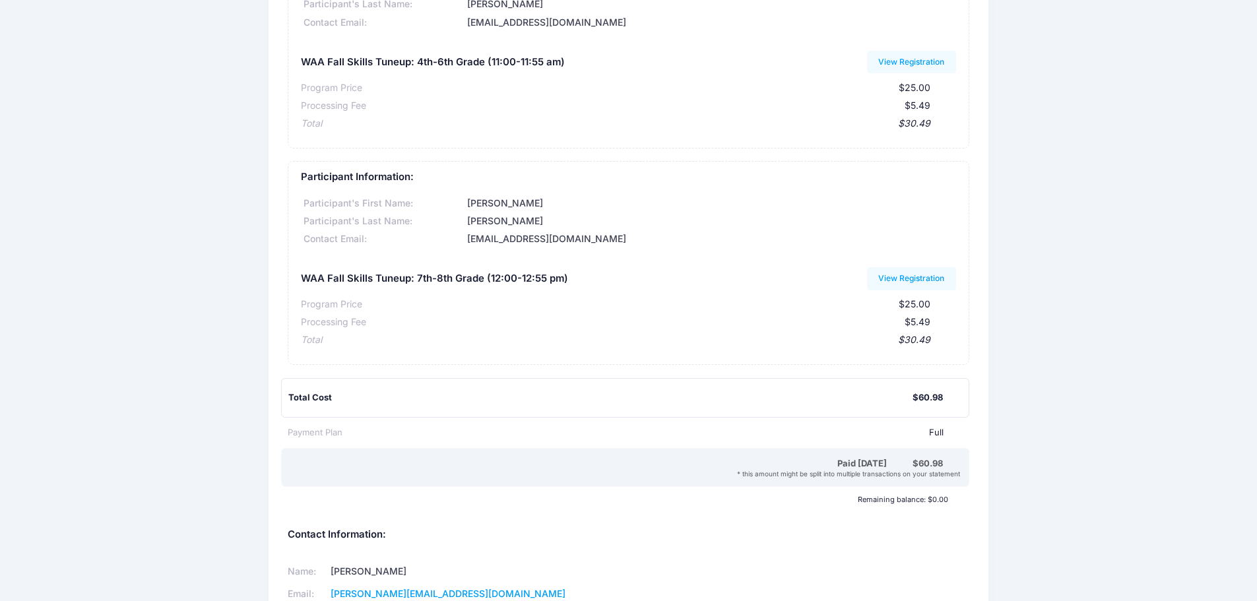
scroll to position [198, 0]
